Goal: Communication & Community: Answer question/provide support

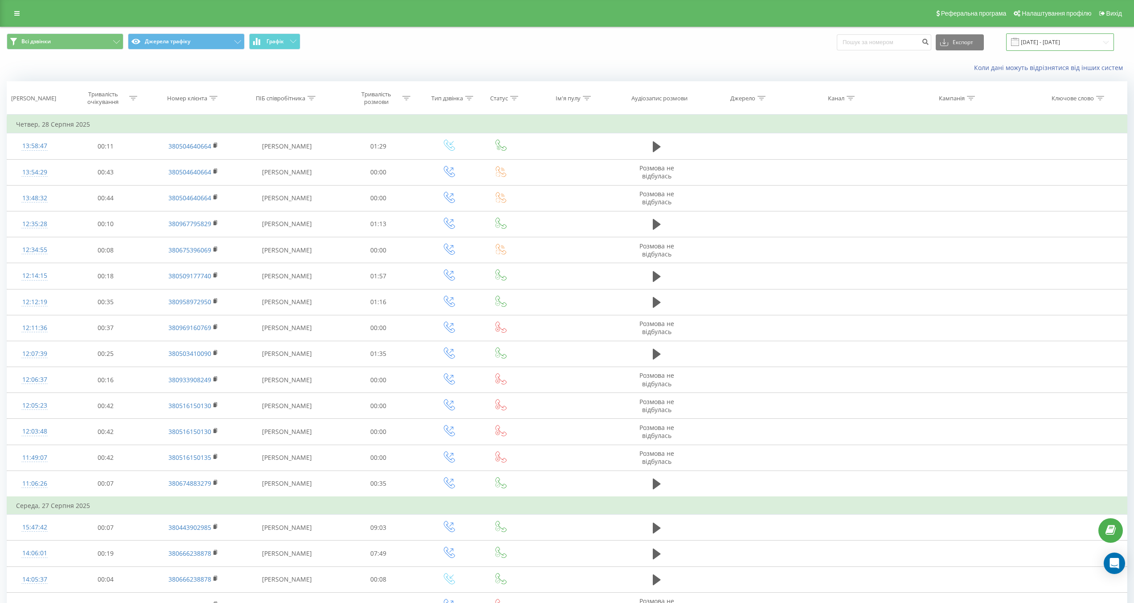
click at [1066, 44] on input "[DATE] - [DATE]" at bounding box center [1060, 41] width 108 height 17
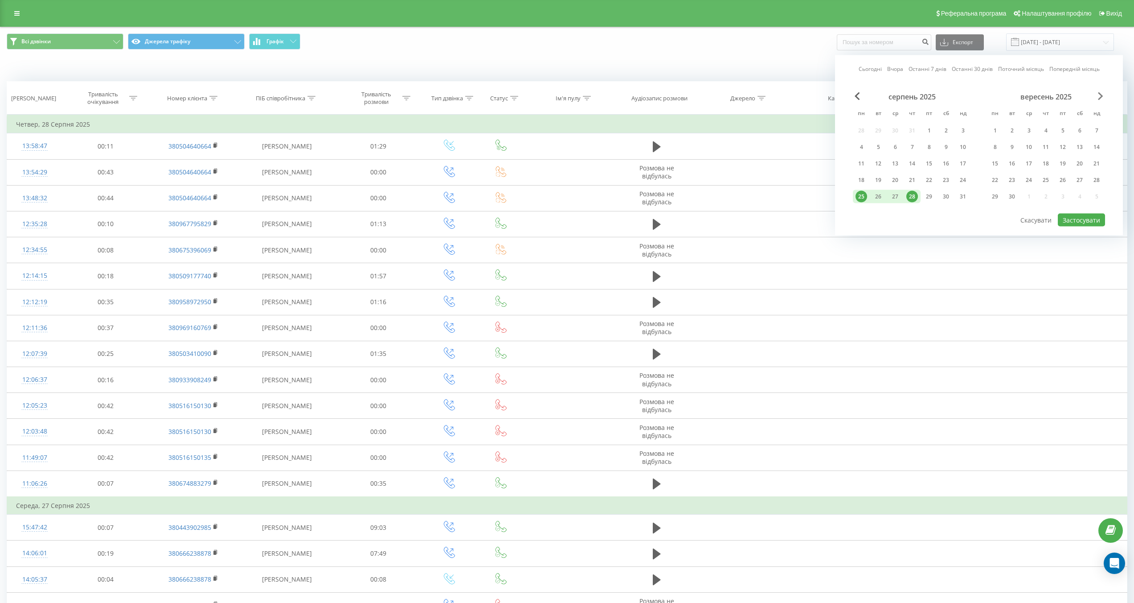
click at [1098, 98] on span "Next Month" at bounding box center [1100, 96] width 5 height 8
click at [874, 72] on link "Сьогодні" at bounding box center [870, 69] width 23 height 8
click at [1076, 220] on button "Застосувати" at bounding box center [1081, 219] width 47 height 13
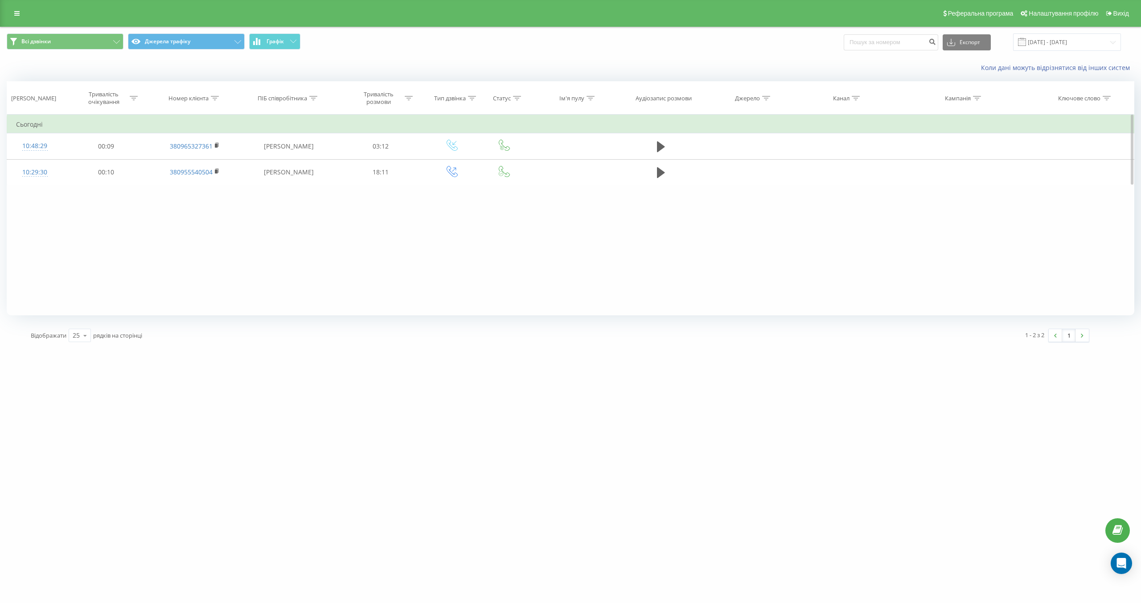
click at [398, 246] on div "Фільтрувати за умовою Дорівнює Скасувати OK Фільтрувати за умовою Містить Скасу…" at bounding box center [571, 215] width 1128 height 201
click at [1056, 41] on input "[DATE] - [DATE]" at bounding box center [1067, 41] width 108 height 17
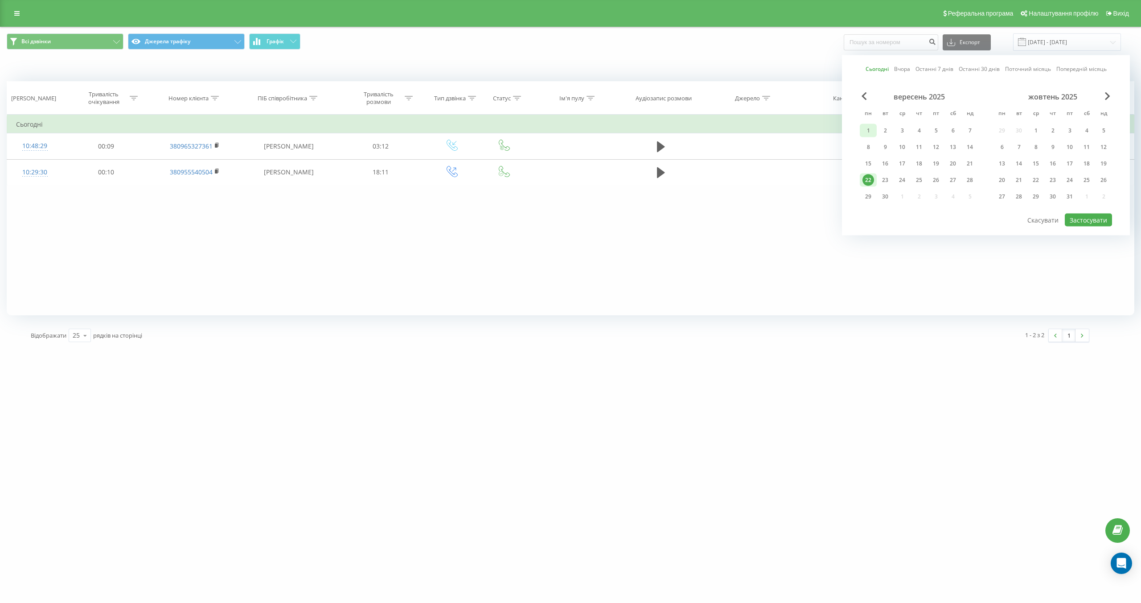
click at [865, 129] on div "1" at bounding box center [868, 131] width 12 height 12
click at [887, 181] on div "23" at bounding box center [885, 180] width 12 height 12
click at [869, 128] on div "1" at bounding box center [868, 131] width 12 height 12
click at [883, 196] on div "30" at bounding box center [885, 197] width 12 height 12
click at [1090, 220] on button "Застосувати" at bounding box center [1088, 219] width 47 height 13
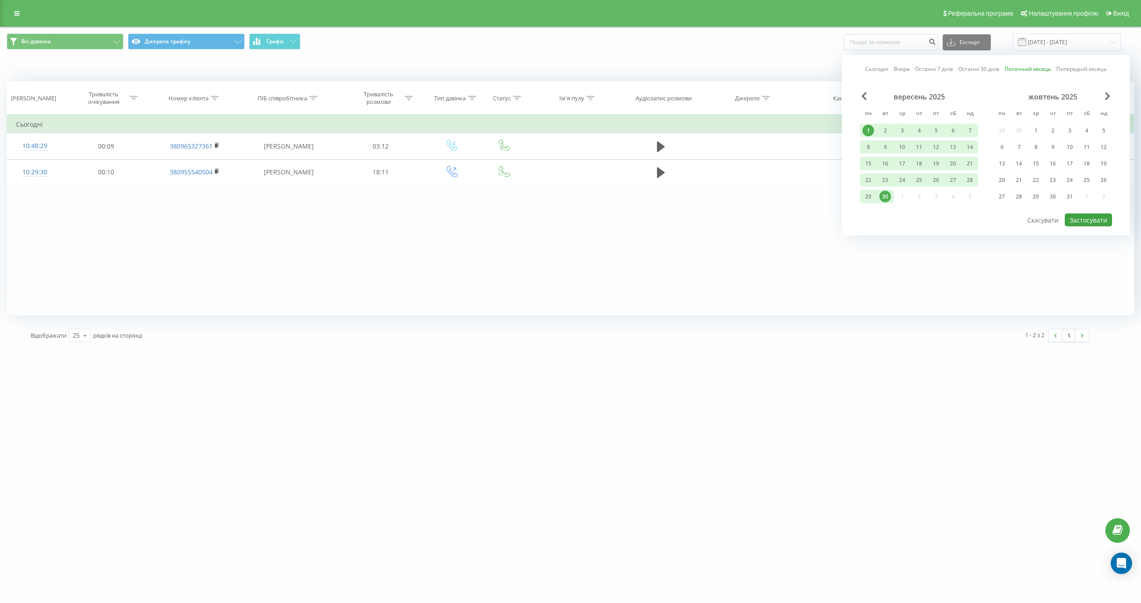
type input "[DATE] - [DATE]"
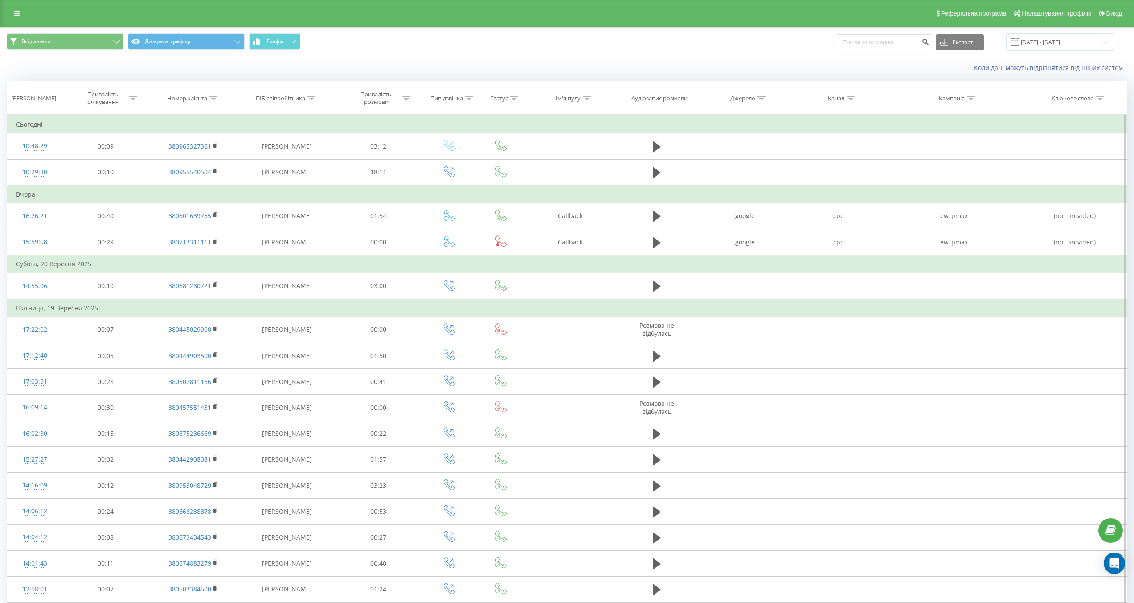
scroll to position [267, 0]
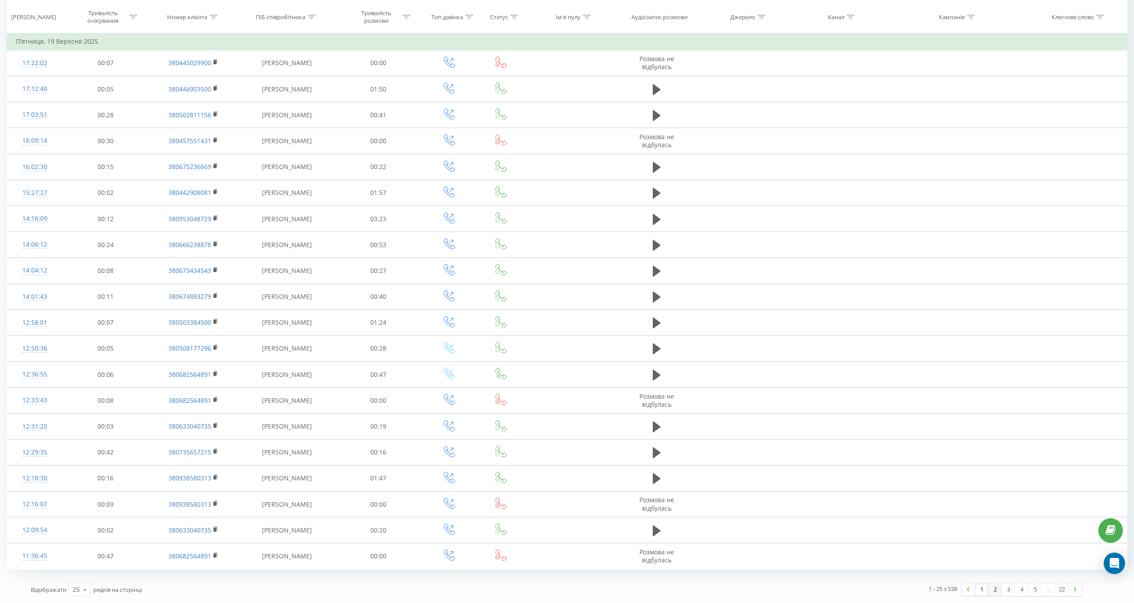
click at [992, 590] on link "2" at bounding box center [995, 589] width 13 height 12
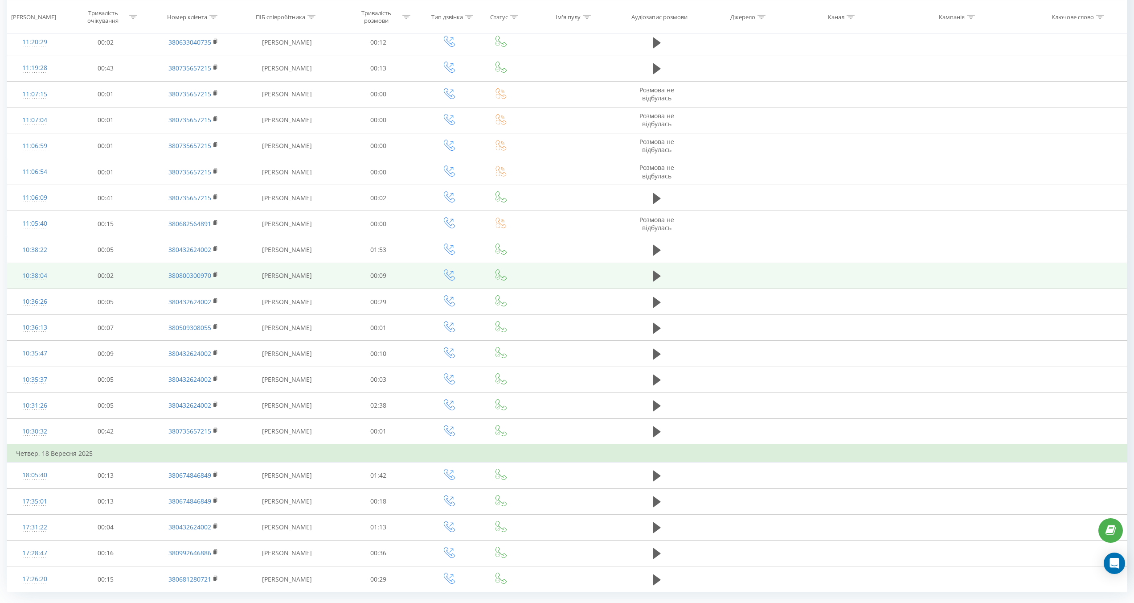
scroll to position [230, 0]
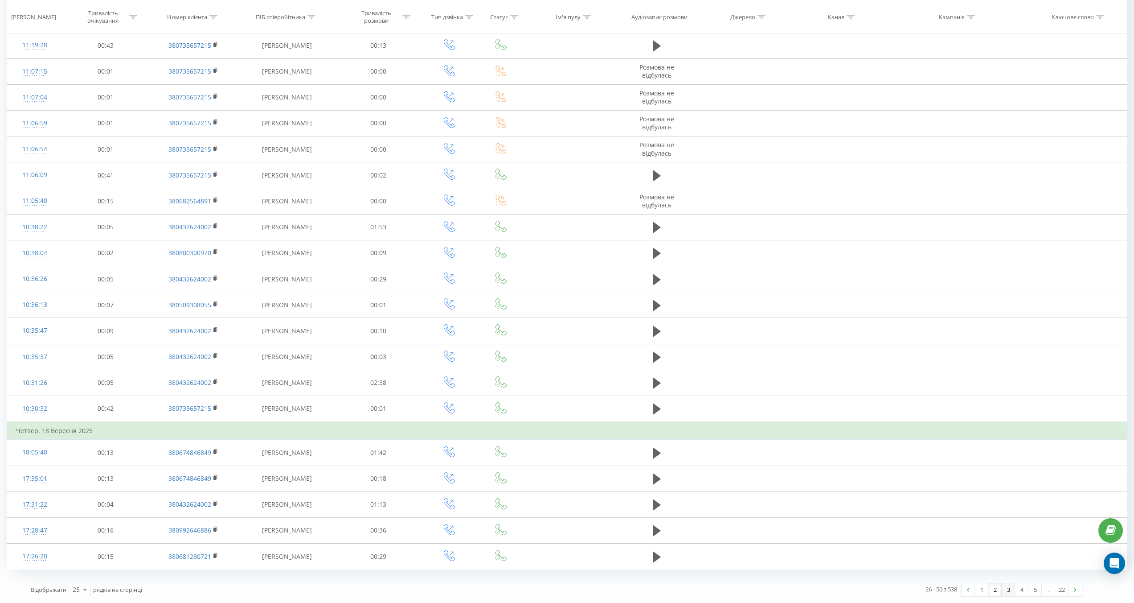
click at [1011, 590] on link "3" at bounding box center [1008, 589] width 13 height 12
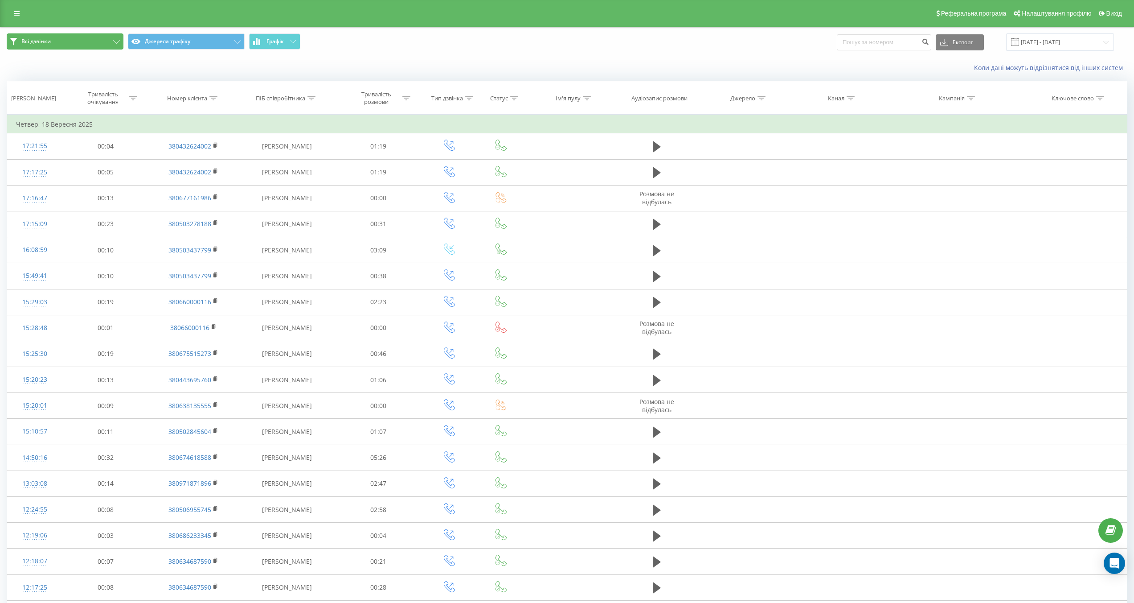
click at [109, 35] on button "Всі дзвінки" at bounding box center [65, 41] width 117 height 16
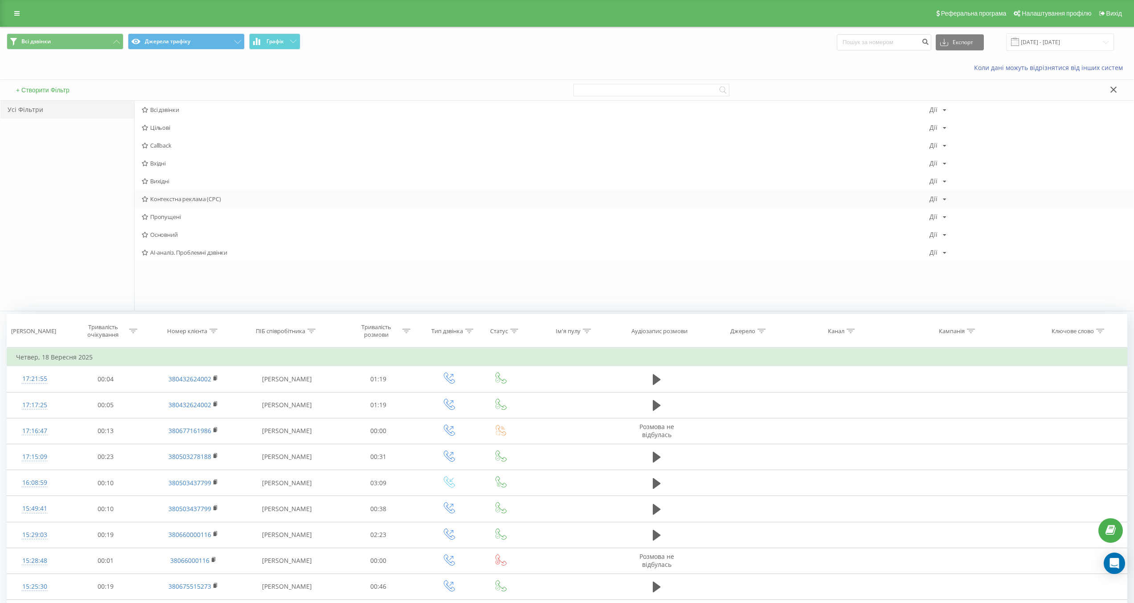
click at [186, 201] on span "Контекстна реклама (CPC)" at bounding box center [536, 199] width 788 height 6
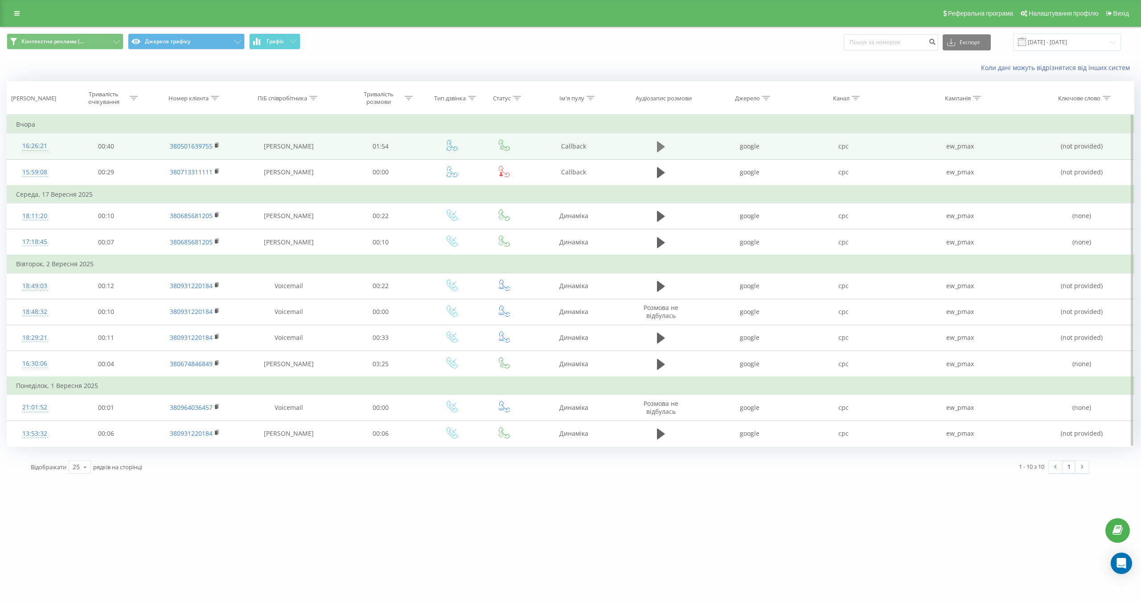
click at [661, 147] on icon at bounding box center [661, 146] width 8 height 11
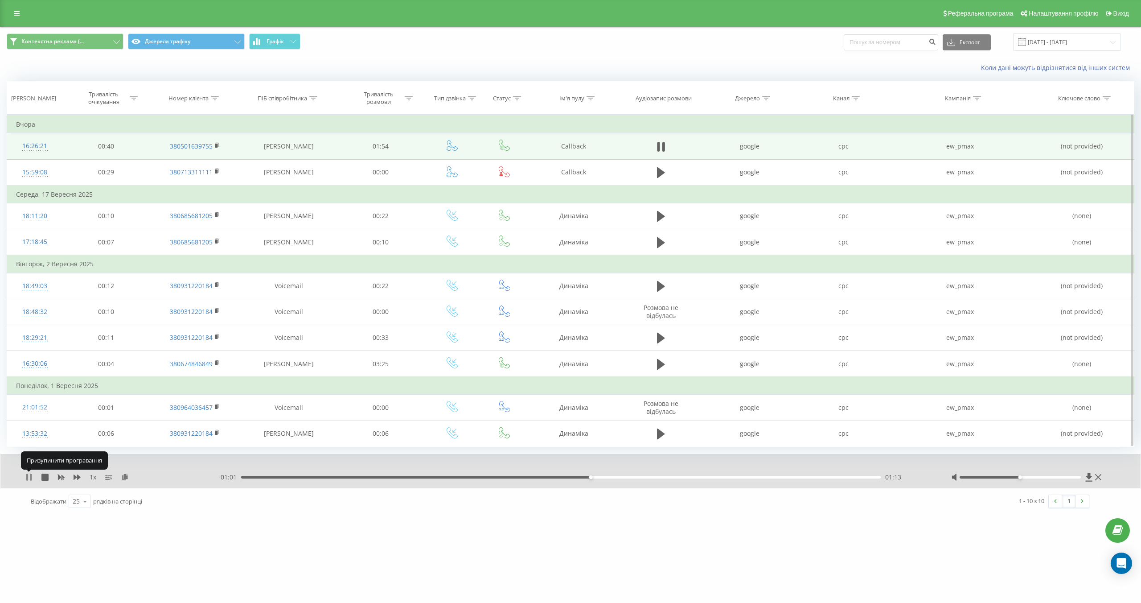
click at [29, 479] on icon at bounding box center [28, 476] width 7 height 7
click at [37, 146] on div "16:26:21" at bounding box center [34, 145] width 37 height 17
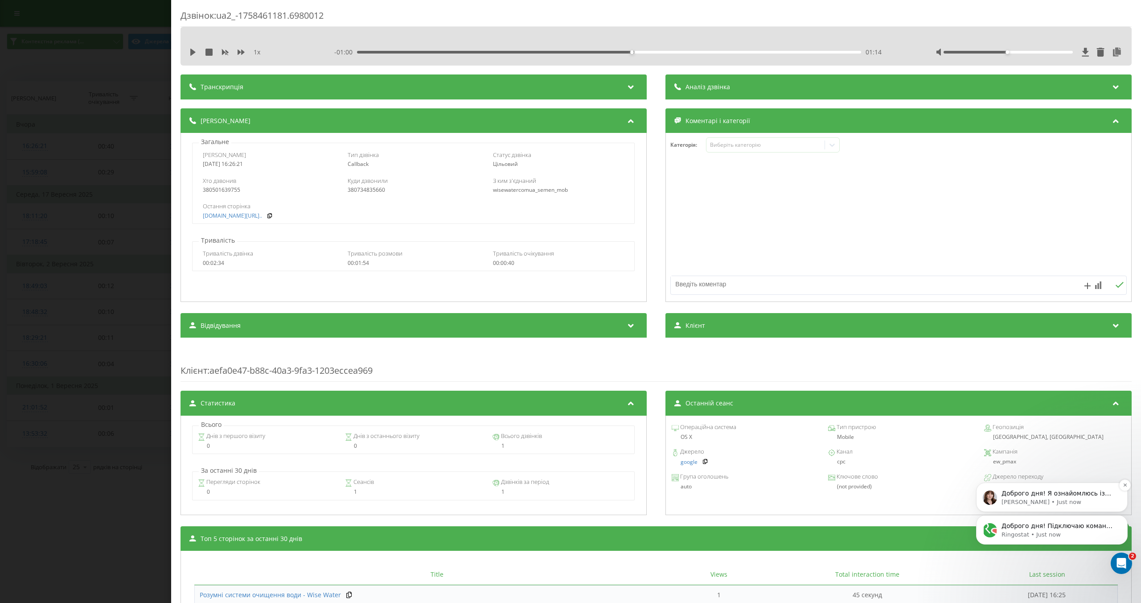
click at [1079, 498] on p "[PERSON_NAME] • Just now" at bounding box center [1058, 502] width 115 height 8
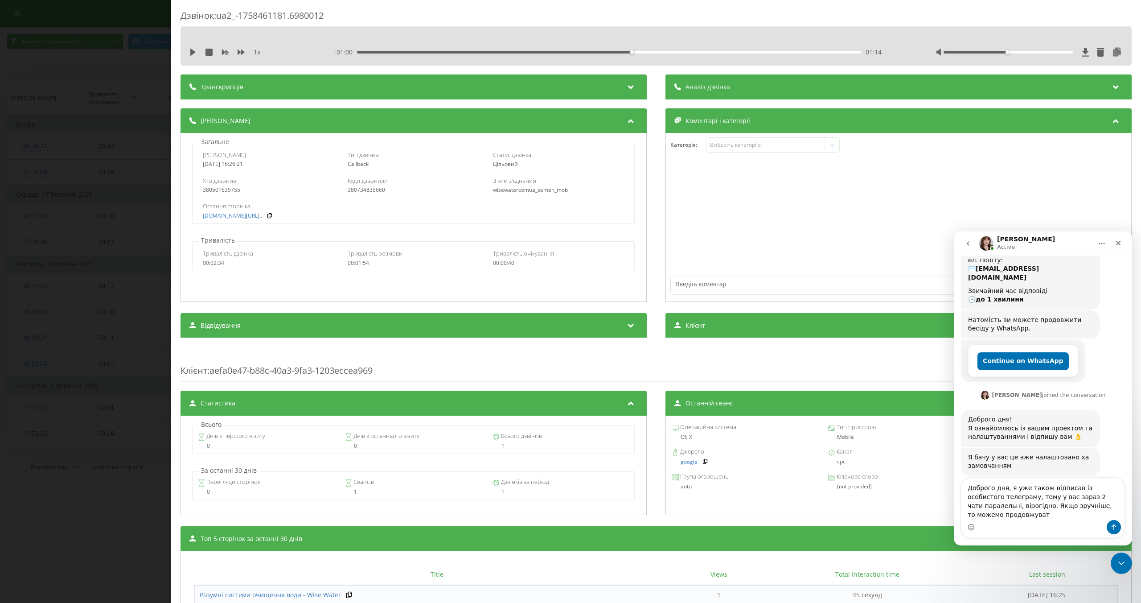
scroll to position [145, 0]
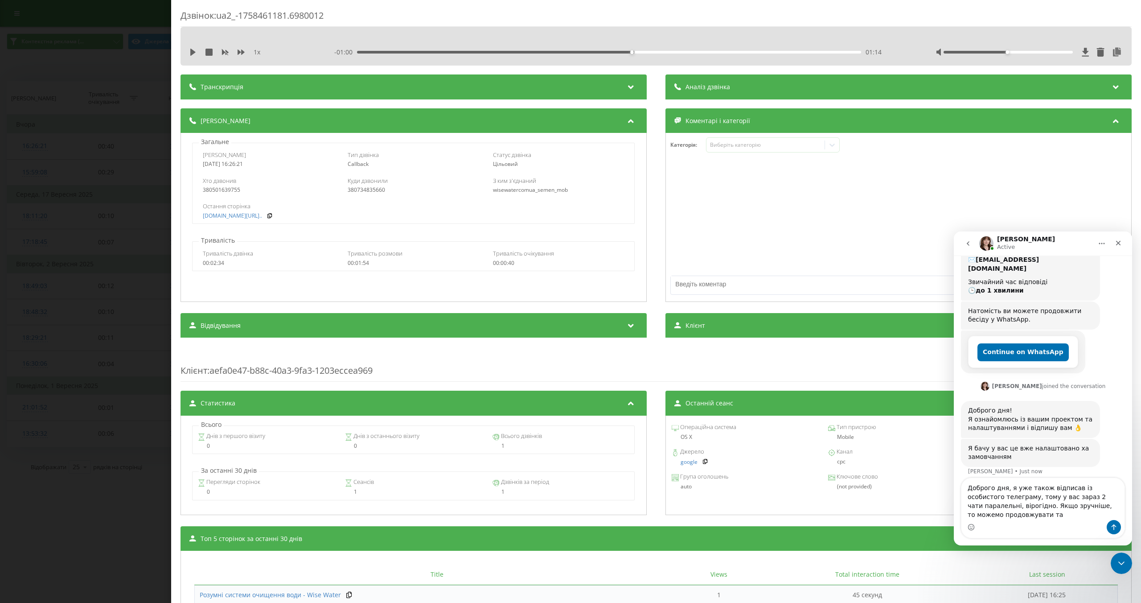
type textarea "Доброго дня, я уже також відписав із особистого телеграму, тому у вас зараз 2 ч…"
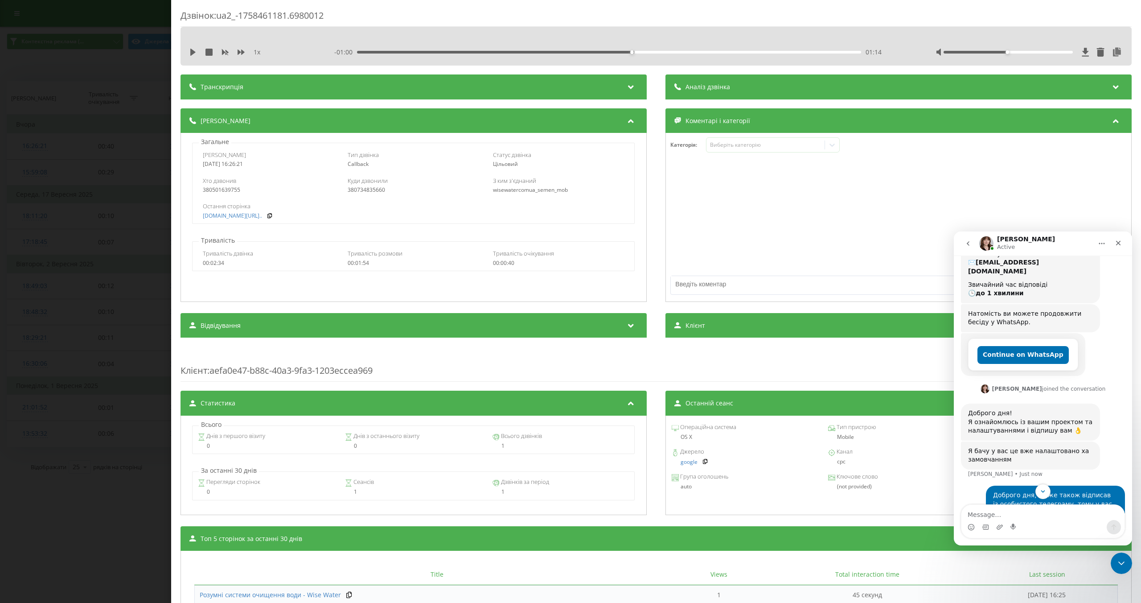
scroll to position [171, 0]
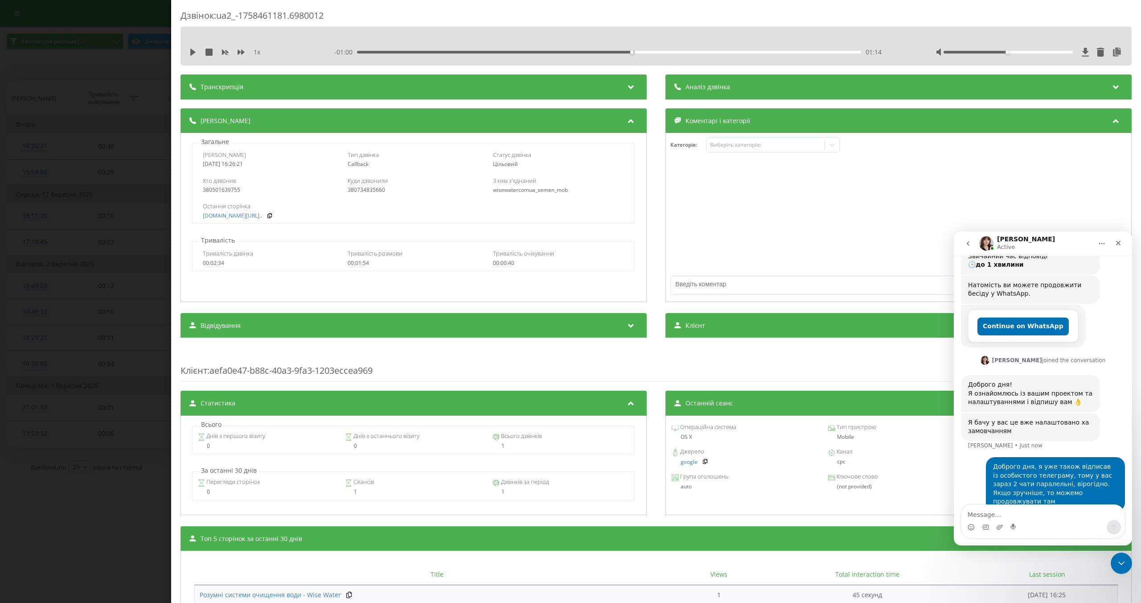
click at [977, 515] on textarea "Message…" at bounding box center [1042, 512] width 163 height 15
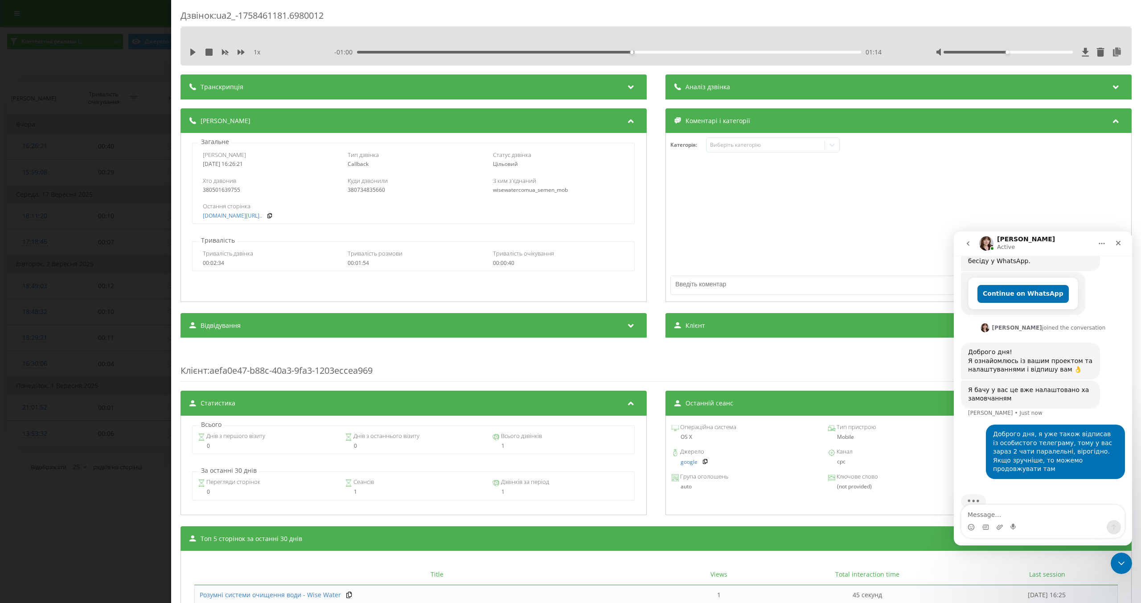
scroll to position [205, 0]
type textarea "М"
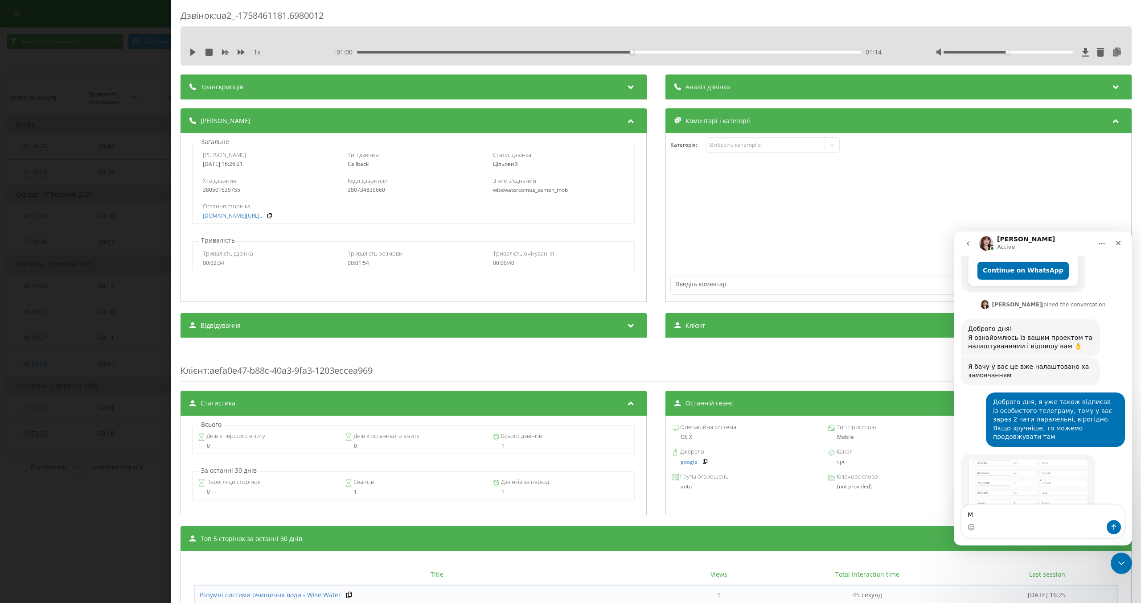
scroll to position [235, 0]
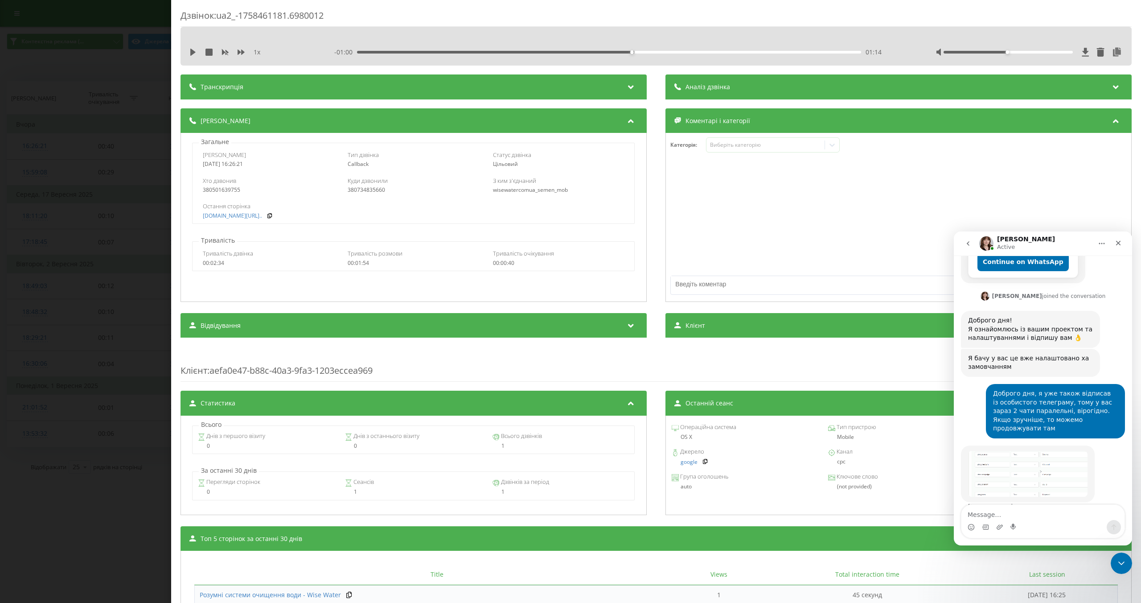
click at [995, 461] on img "Olga says…" at bounding box center [1027, 474] width 119 height 46
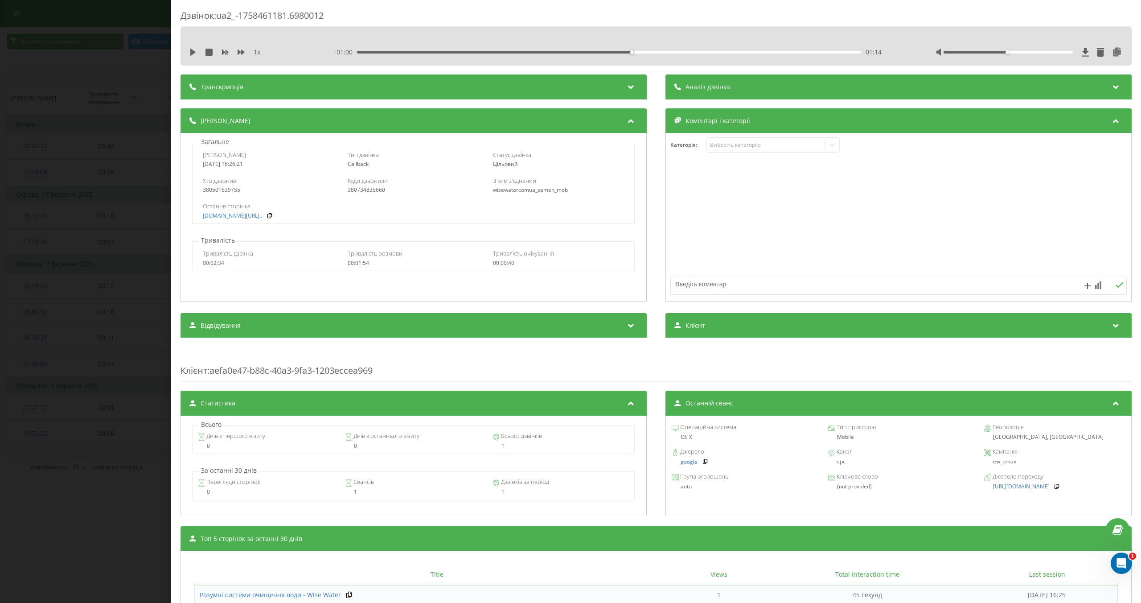
scroll to position [270, 0]
click at [1115, 564] on icon "Open Intercom Messenger" at bounding box center [1120, 561] width 15 height 15
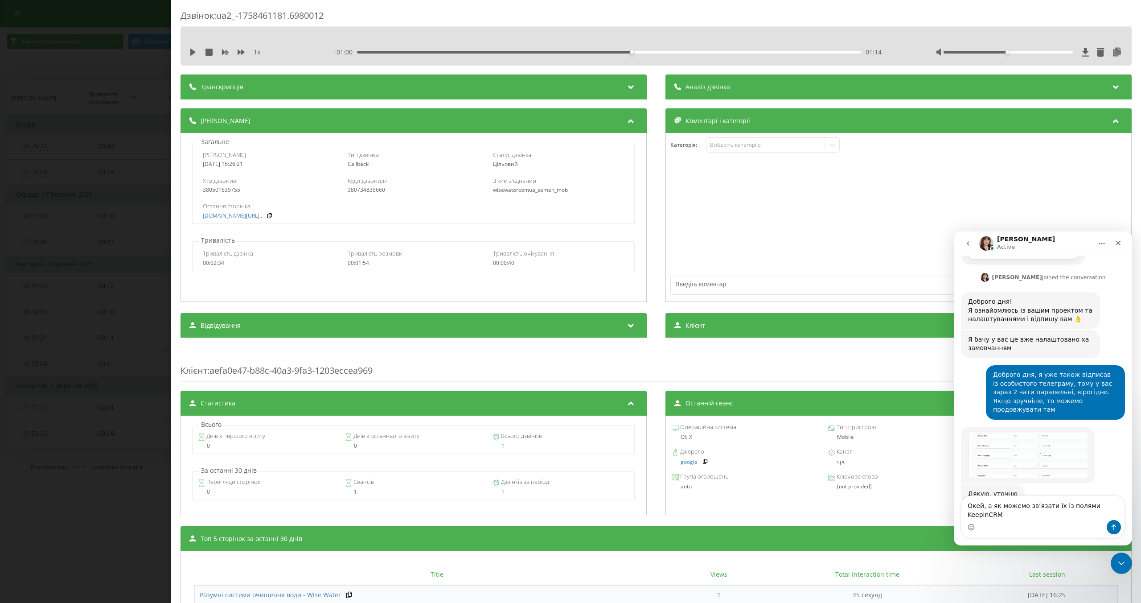
scroll to position [264, 0]
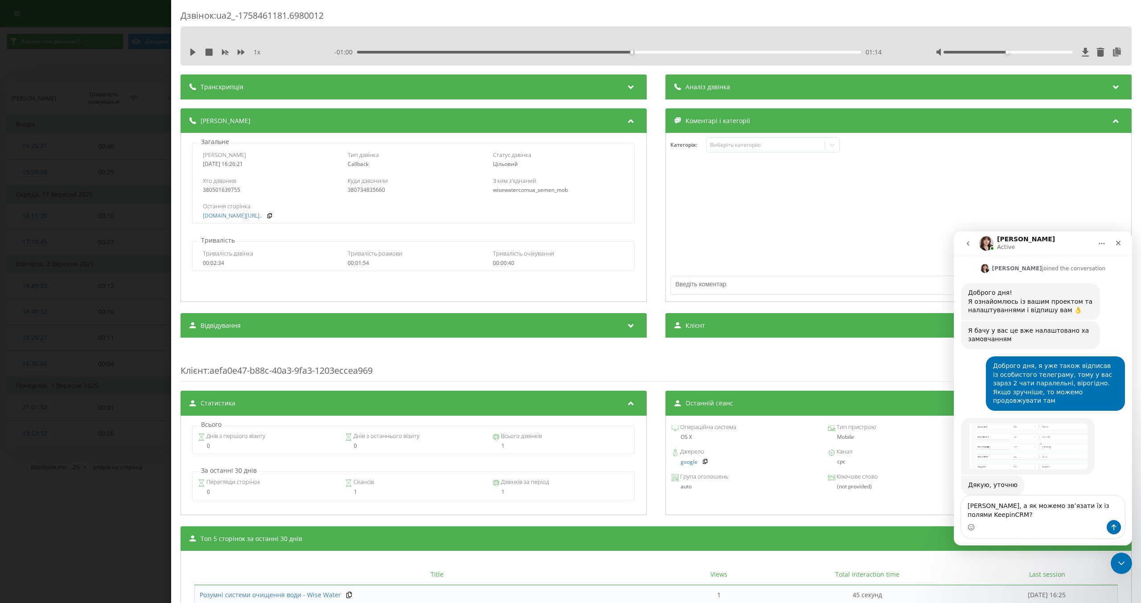
type textarea "[PERSON_NAME], а як можемо звʼязати їх із полями KeepinCRM?"
click at [1027, 432] on img "Olga says…" at bounding box center [1027, 446] width 119 height 46
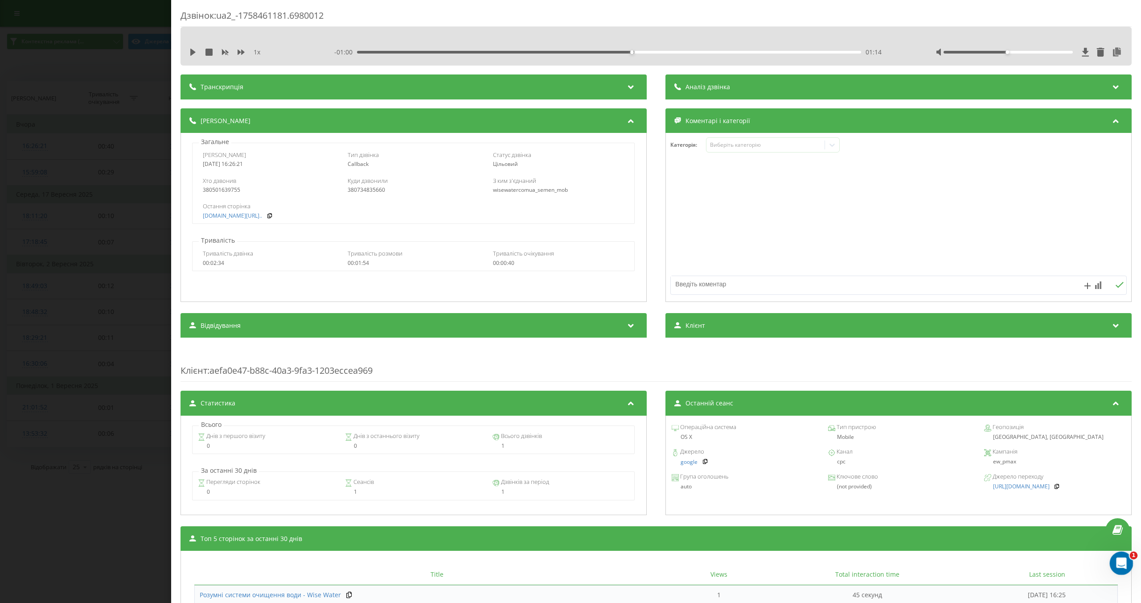
click at [1116, 559] on icon "Open Intercom Messenger" at bounding box center [1120, 561] width 15 height 15
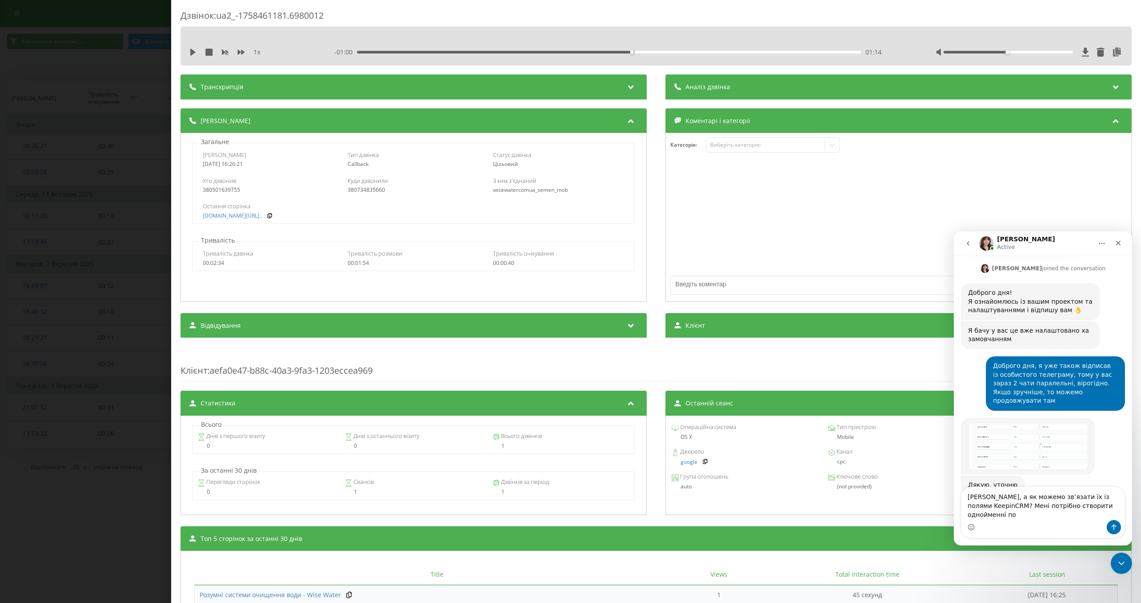
scroll to position [273, 0]
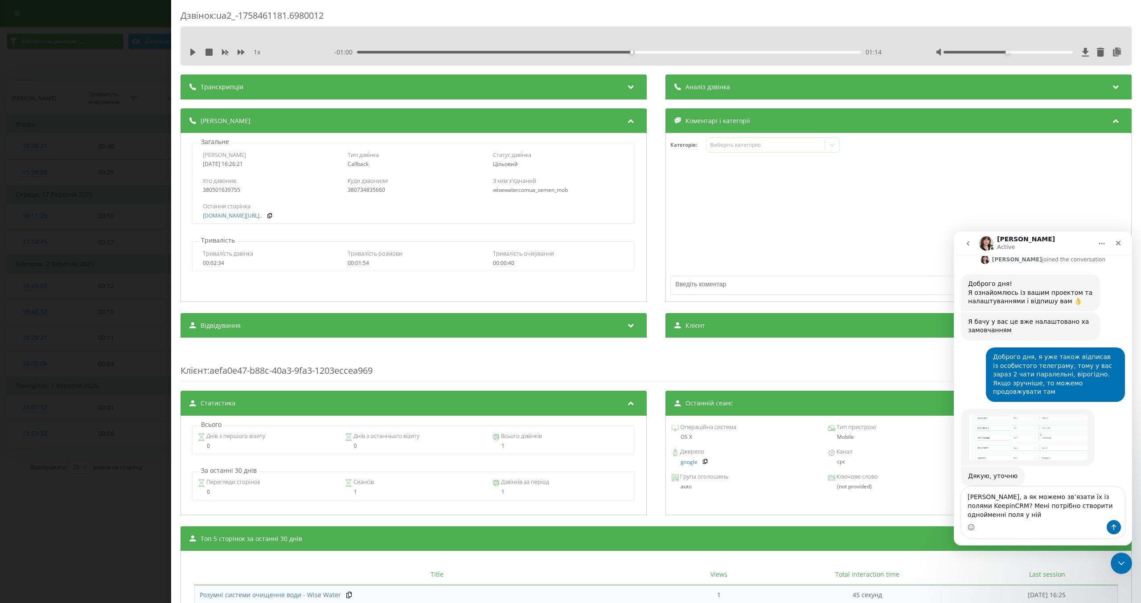
type textarea "[PERSON_NAME], а як можемо звʼязати їх із полями KeepinCRM? Мені потрібно створ…"
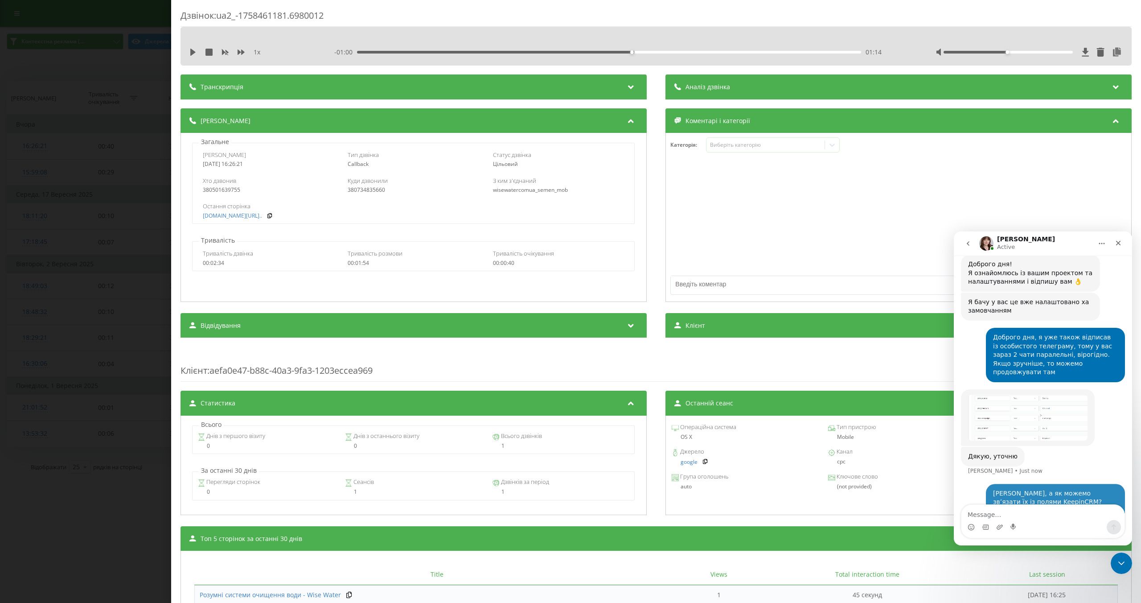
scroll to position [300, 0]
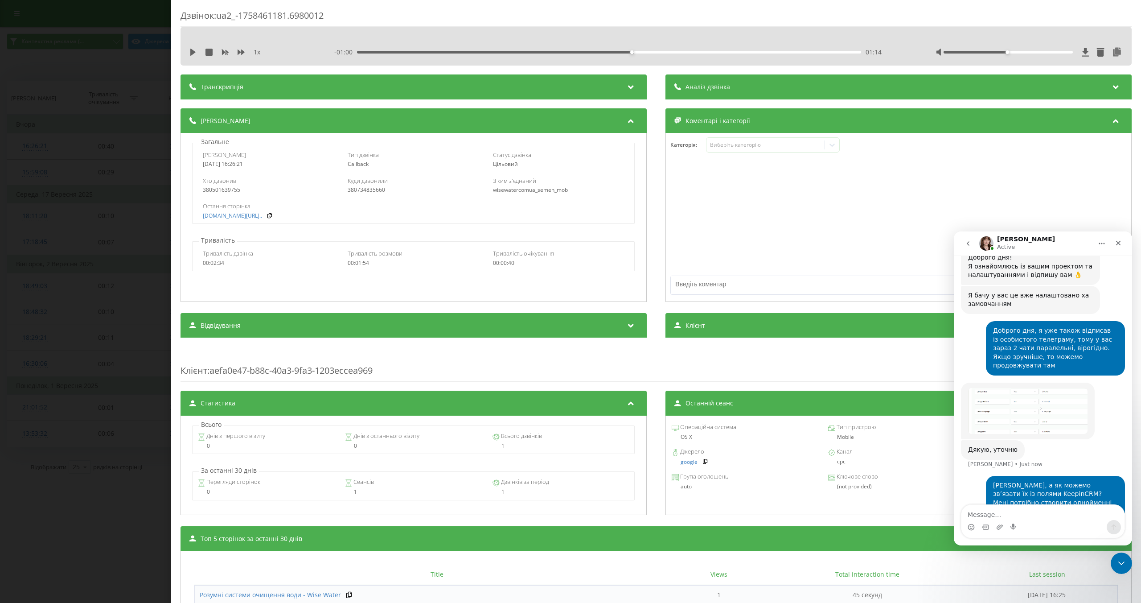
click at [1009, 398] on img "Olga says…" at bounding box center [1027, 411] width 119 height 46
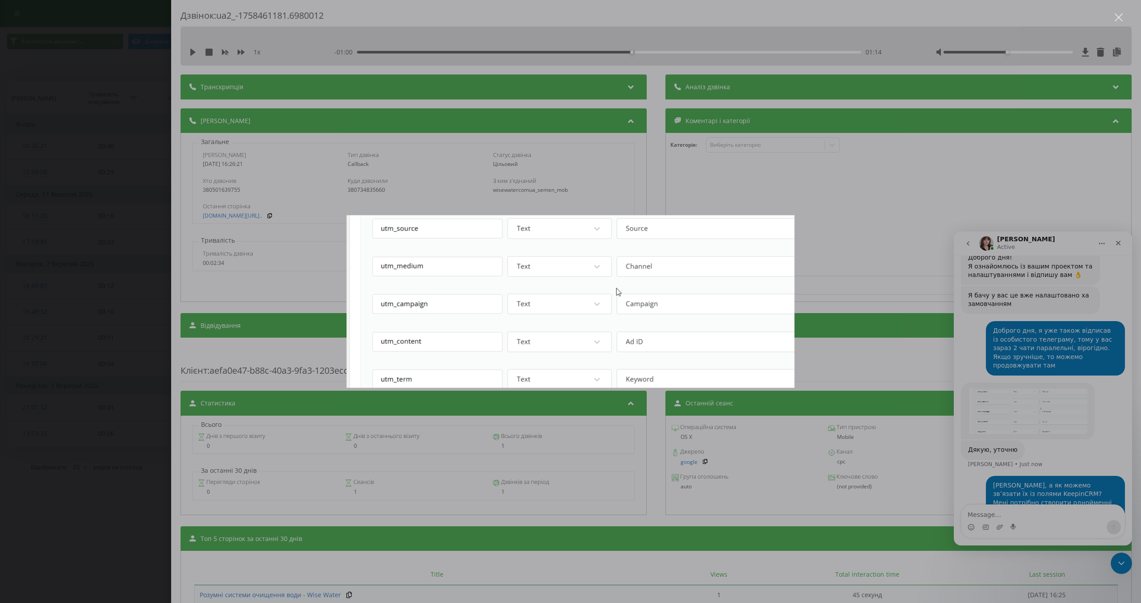
click at [869, 398] on div "Intercom messenger" at bounding box center [570, 301] width 1141 height 603
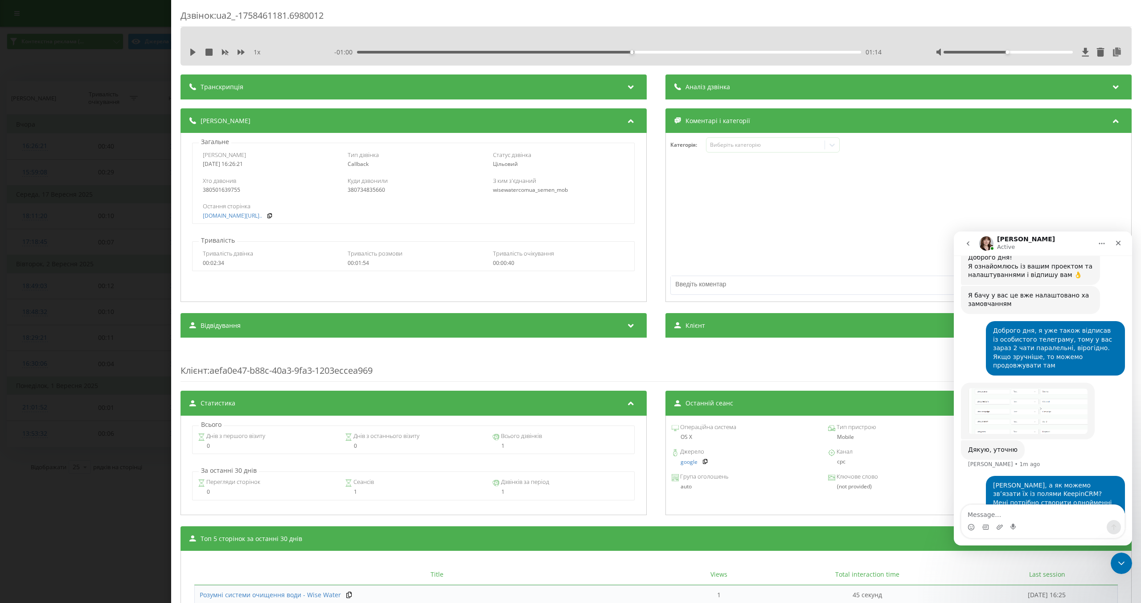
click at [995, 389] on img "Olga says…" at bounding box center [1027, 411] width 119 height 46
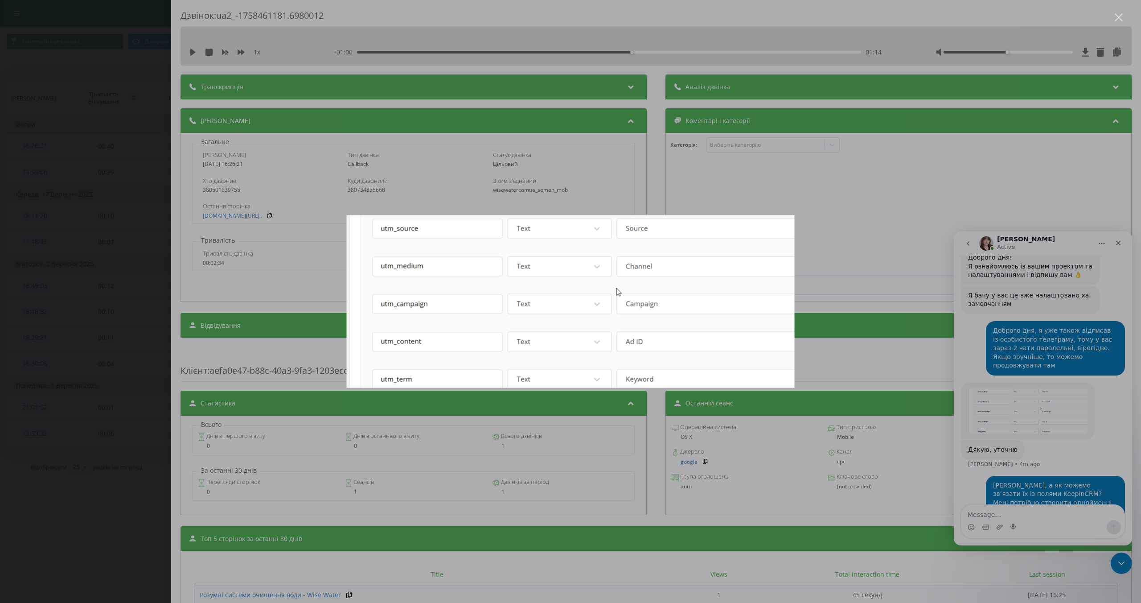
click at [811, 371] on div "Intercom messenger" at bounding box center [570, 301] width 1141 height 603
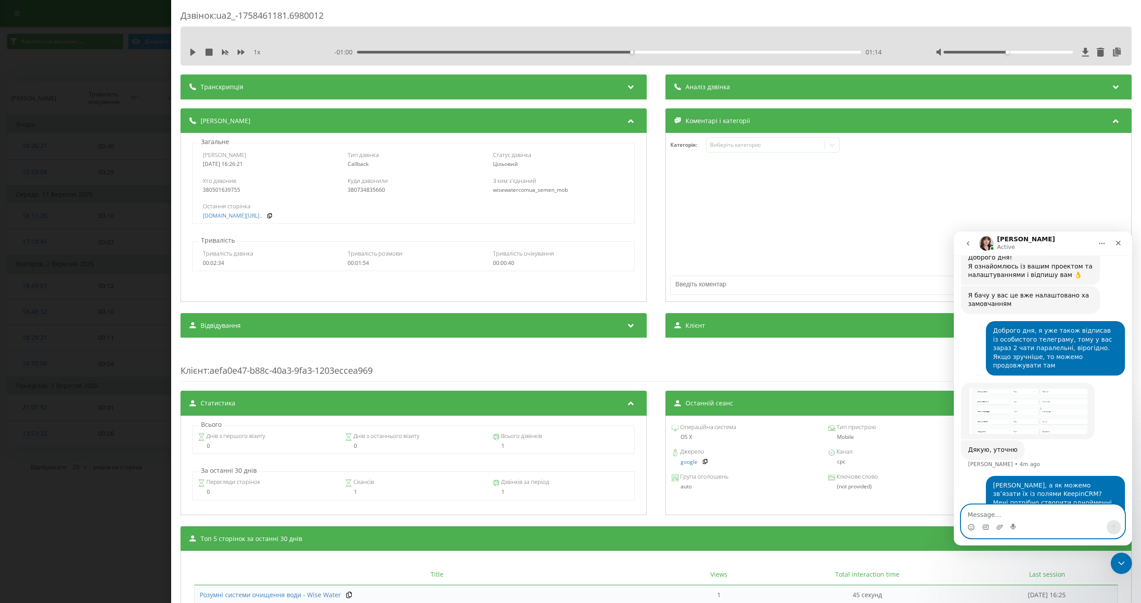
click at [988, 512] on textarea "Message…" at bounding box center [1042, 512] width 163 height 15
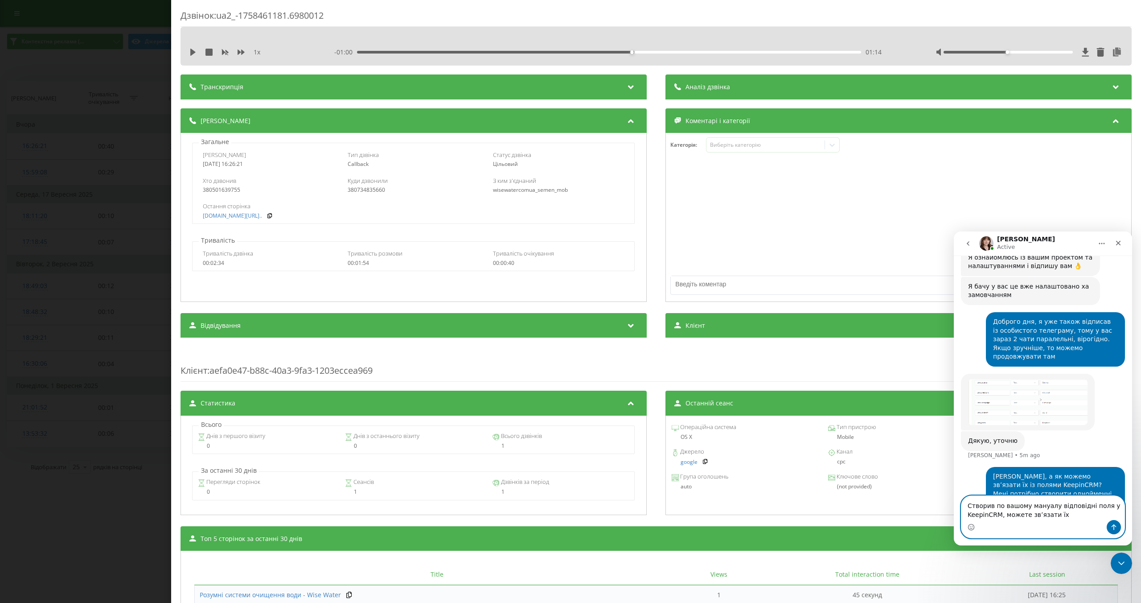
type textarea "Створив по вашому мануалу відповідні поля у KeepinCRM, можете звʼязати їх?"
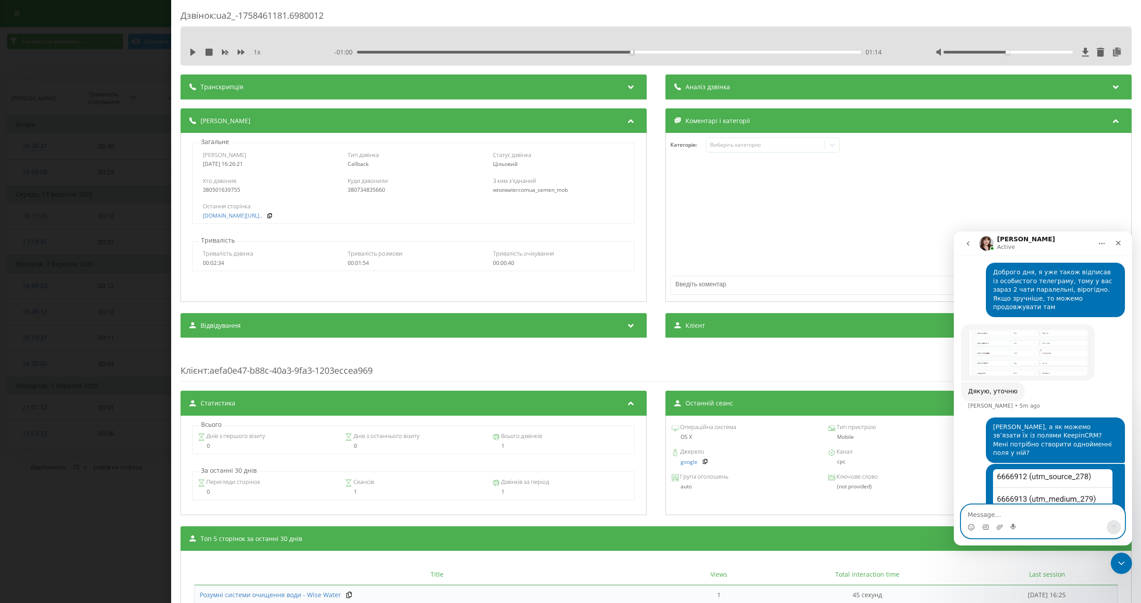
scroll to position [355, 0]
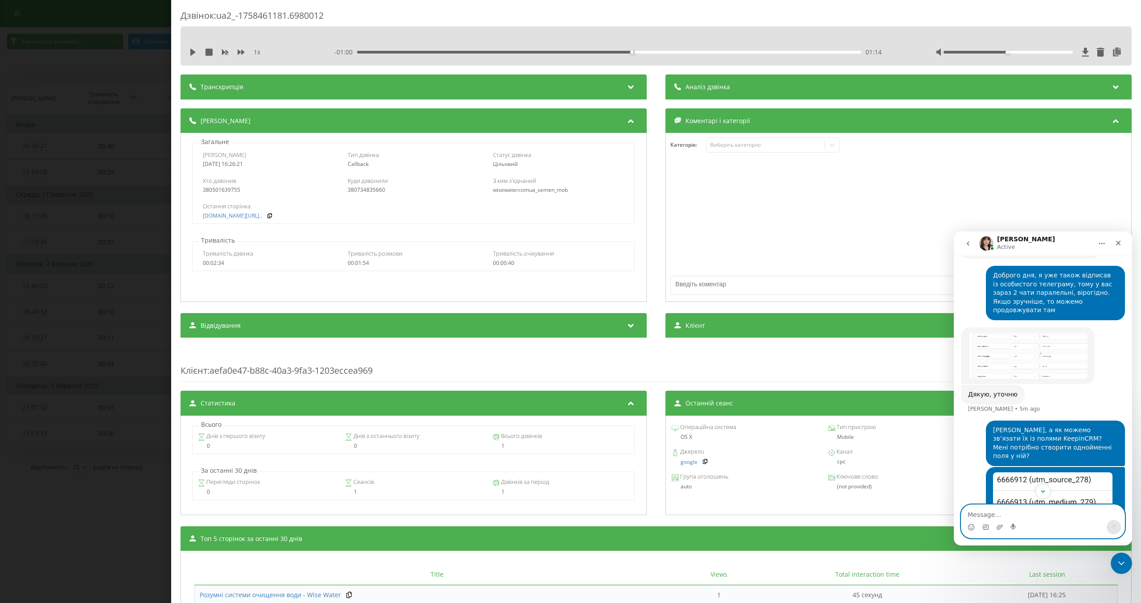
click at [1005, 348] on img "Olga says…" at bounding box center [1027, 355] width 119 height 46
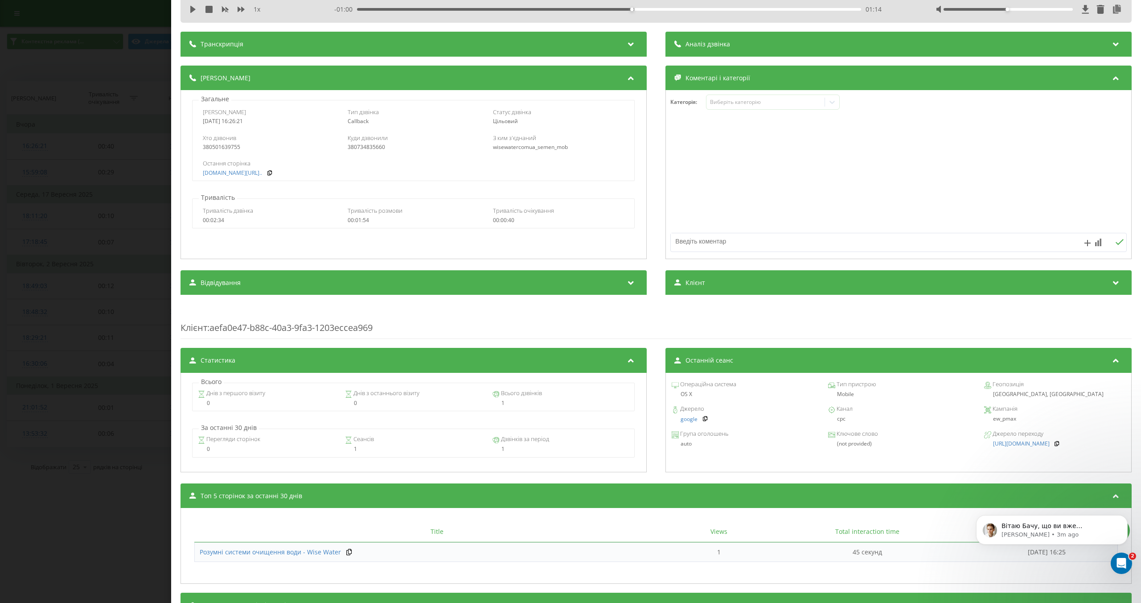
scroll to position [66, 0]
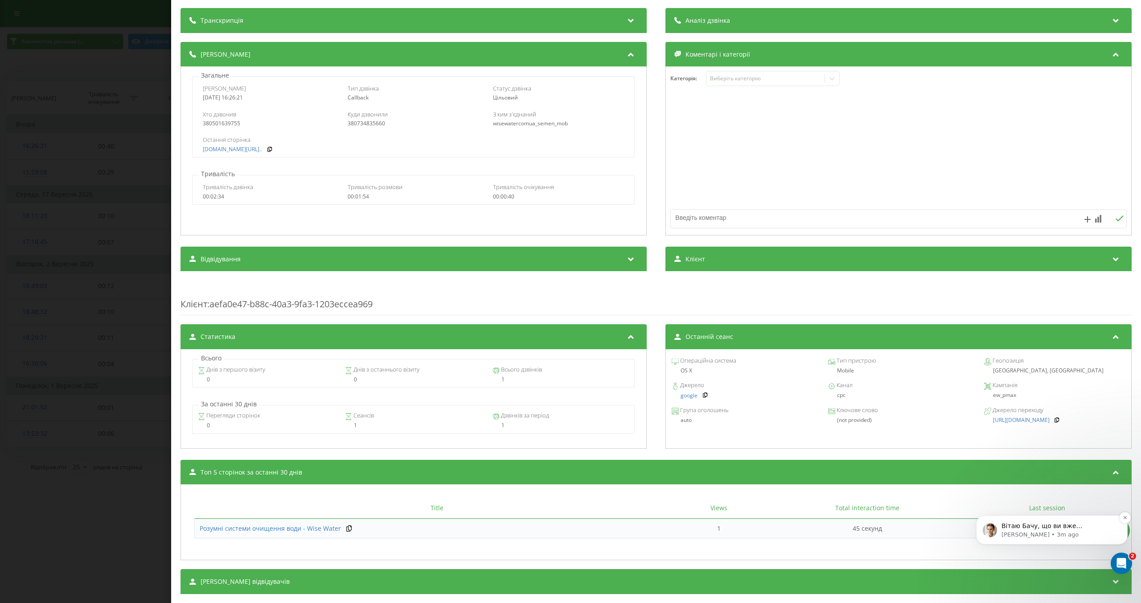
click at [1065, 536] on p "[PERSON_NAME] • 3m ago" at bounding box center [1058, 534] width 115 height 8
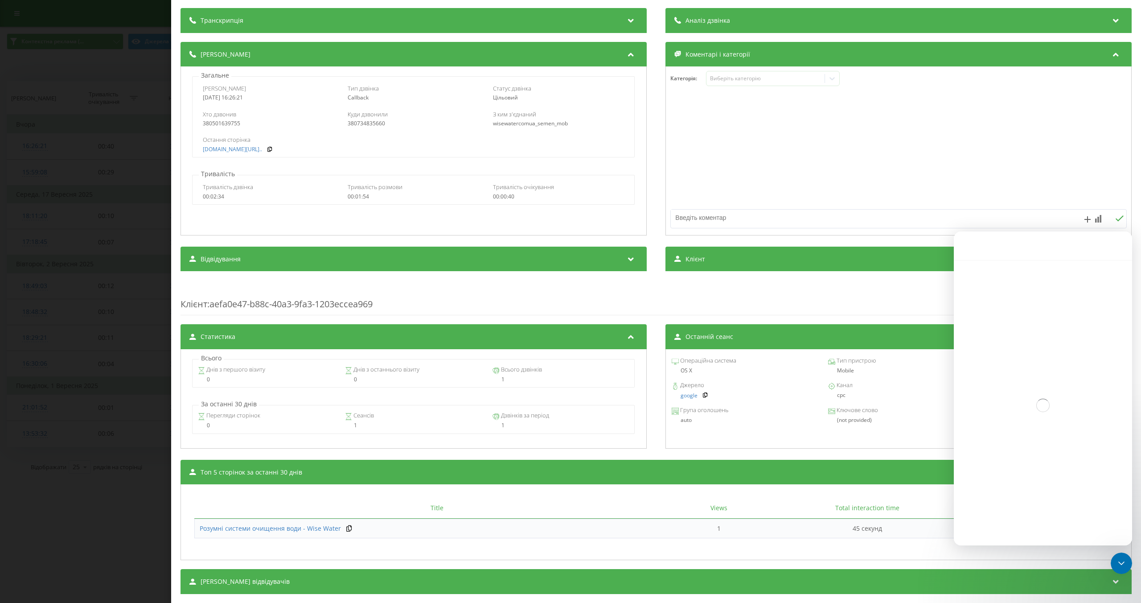
scroll to position [1, 0]
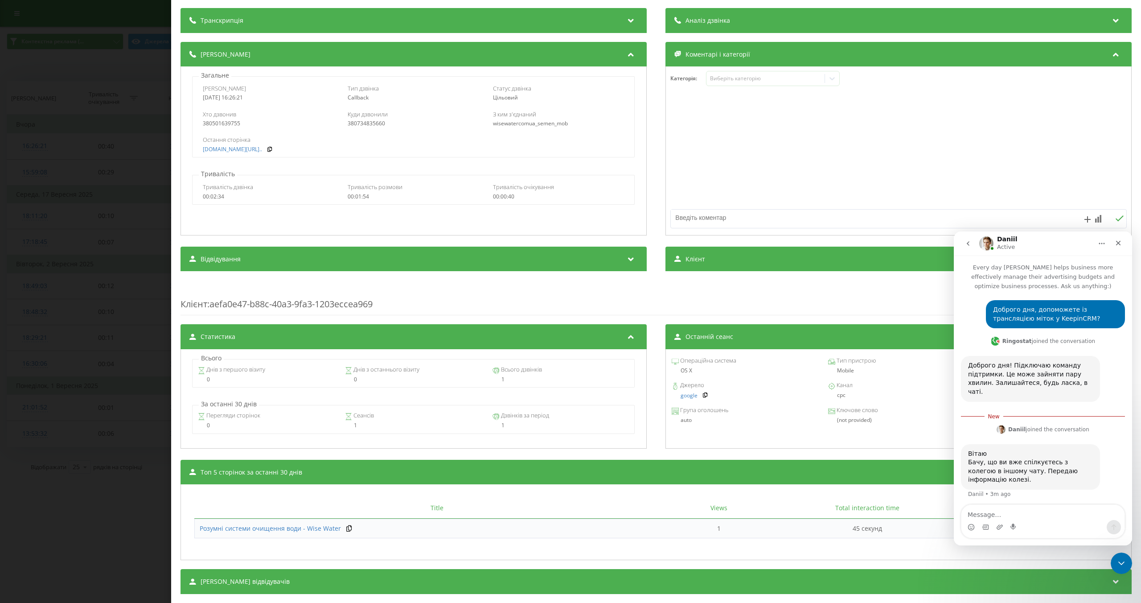
click at [963, 246] on button "go back" at bounding box center [968, 243] width 17 height 17
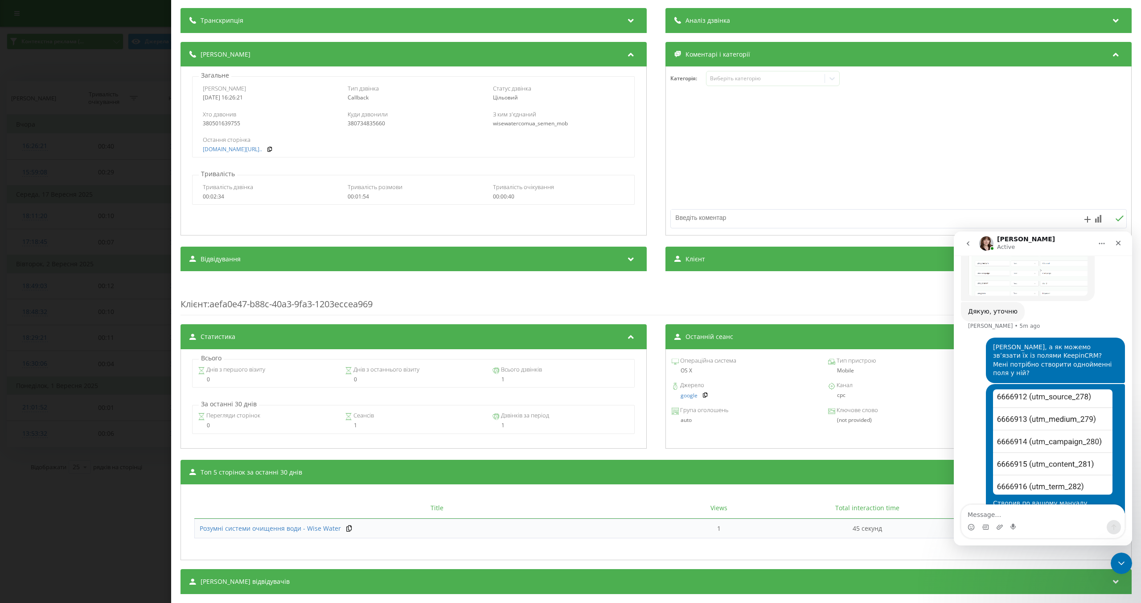
scroll to position [438, 0]
click at [968, 242] on icon "go back" at bounding box center [968, 243] width 3 height 4
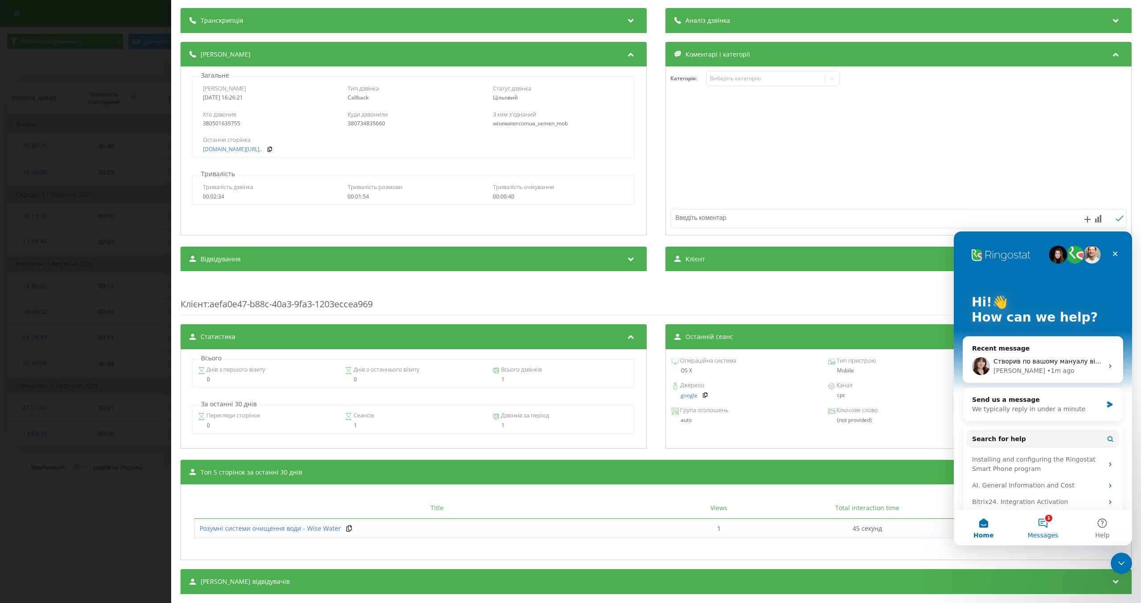
click at [1041, 520] on button "1 Messages" at bounding box center [1042, 527] width 59 height 36
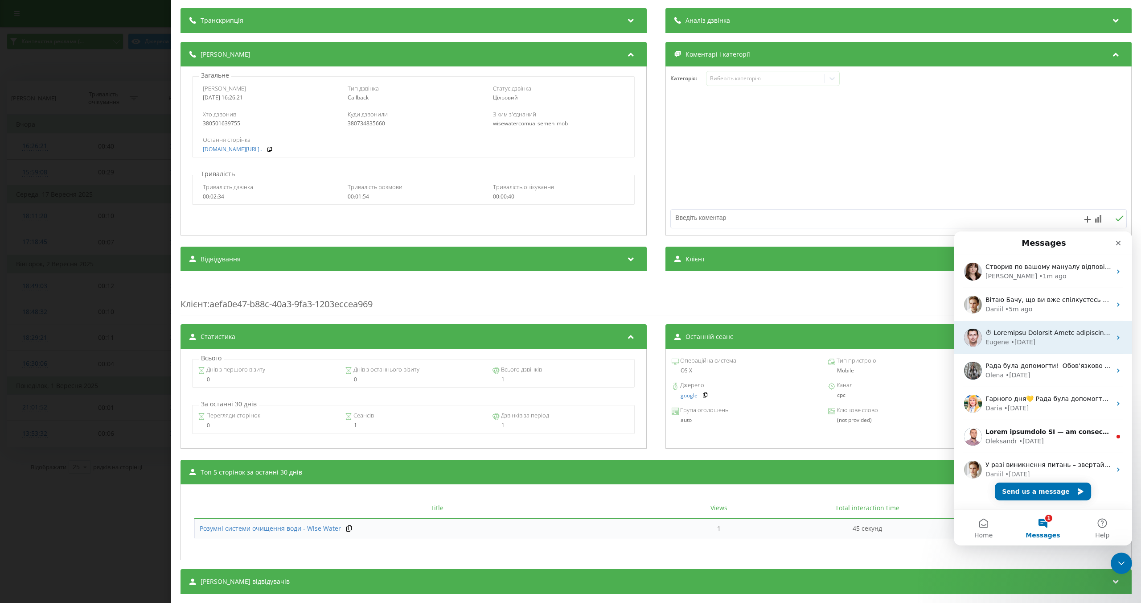
scroll to position [12, 0]
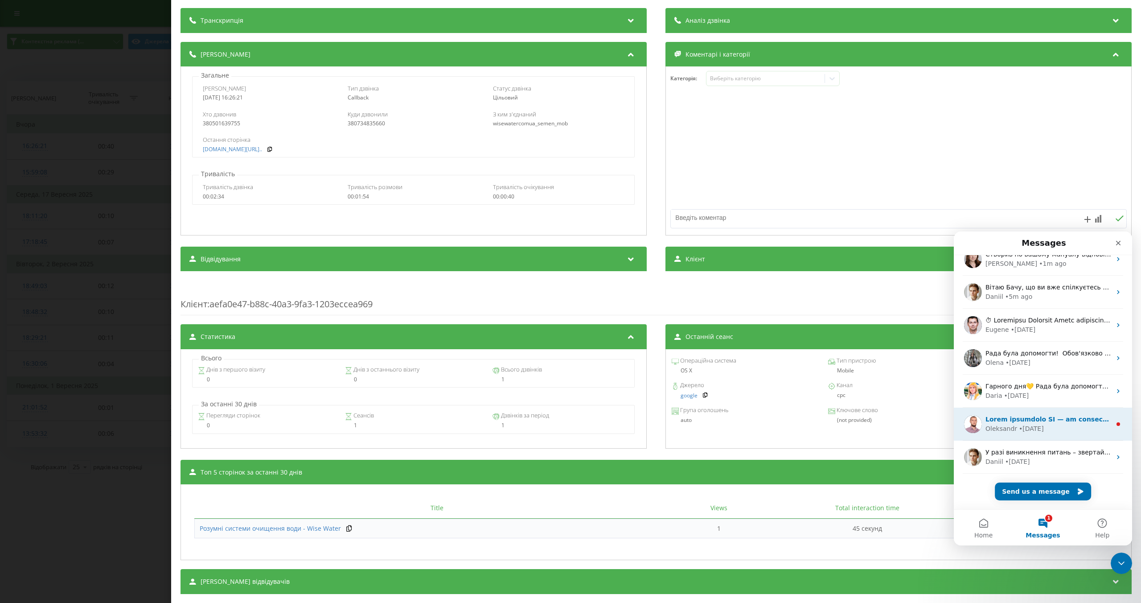
click at [1070, 427] on div "[PERSON_NAME] • [DATE]" at bounding box center [1048, 428] width 126 height 9
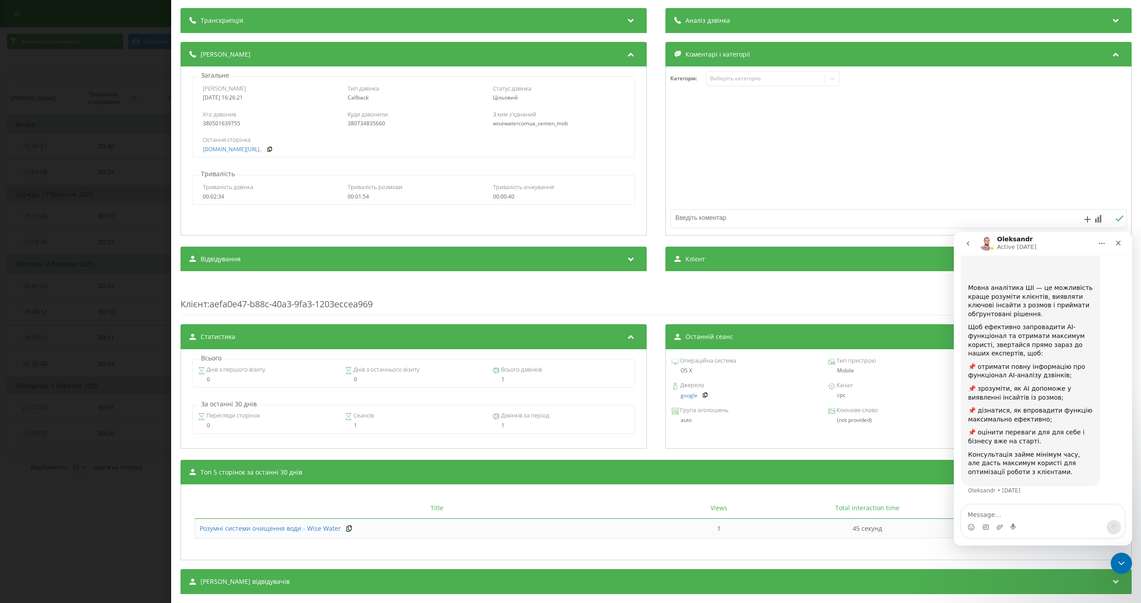
scroll to position [87, 0]
click at [972, 246] on button "go back" at bounding box center [968, 243] width 17 height 17
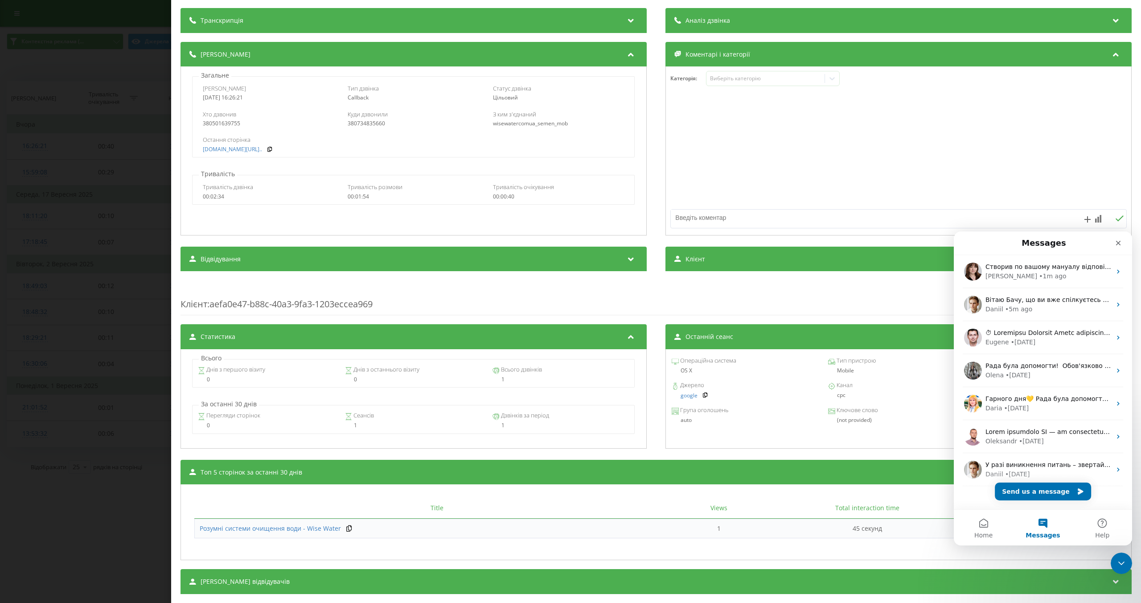
scroll to position [0, 0]
click at [1049, 278] on div "[PERSON_NAME] • 1m ago" at bounding box center [1048, 275] width 126 height 9
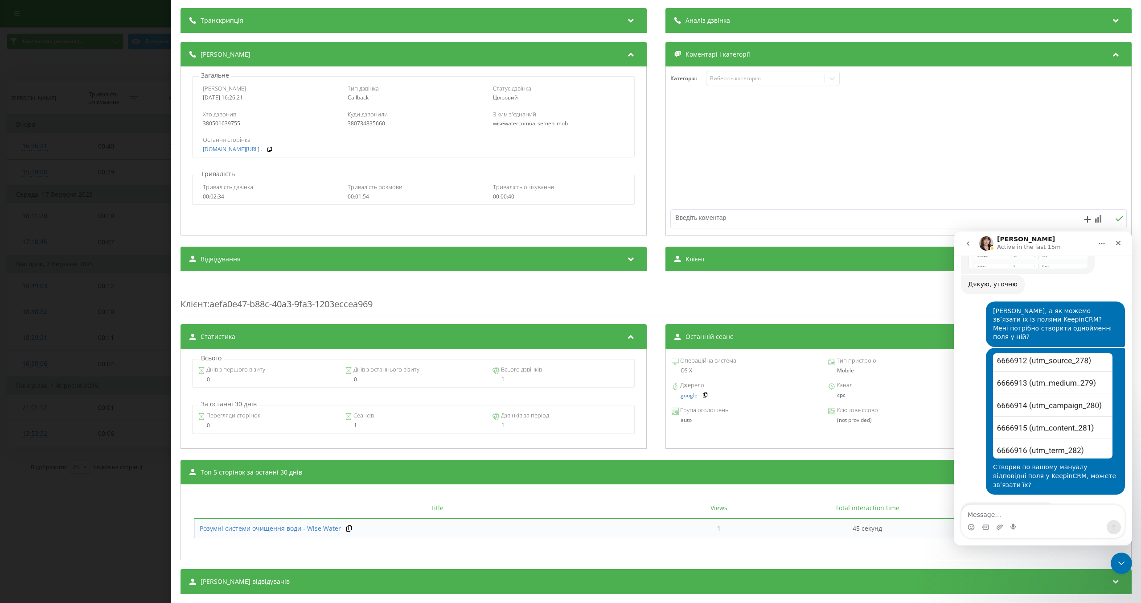
scroll to position [465, 0]
